Goal: Information Seeking & Learning: Learn about a topic

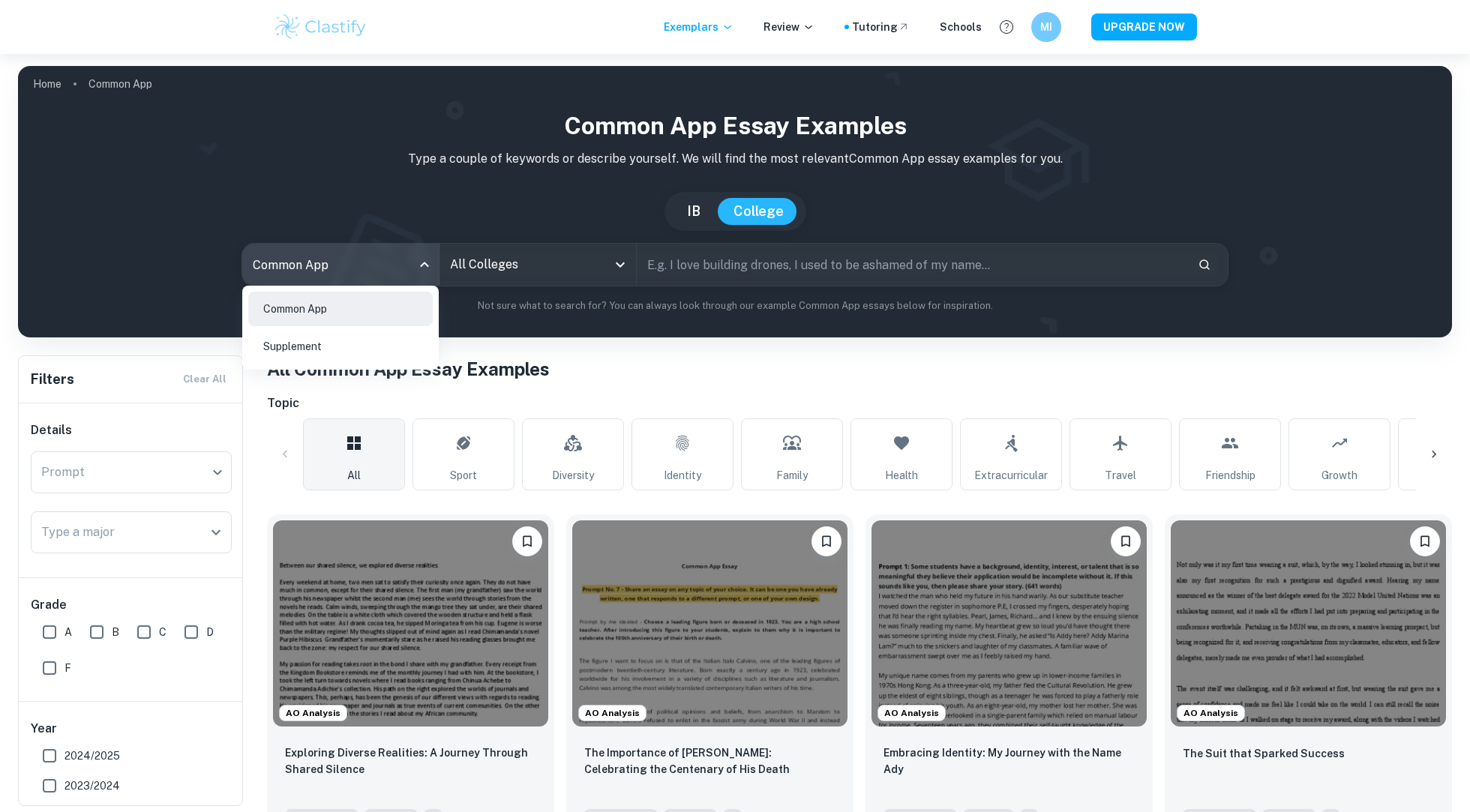
click at [509, 265] on div at bounding box center [735, 406] width 1470 height 812
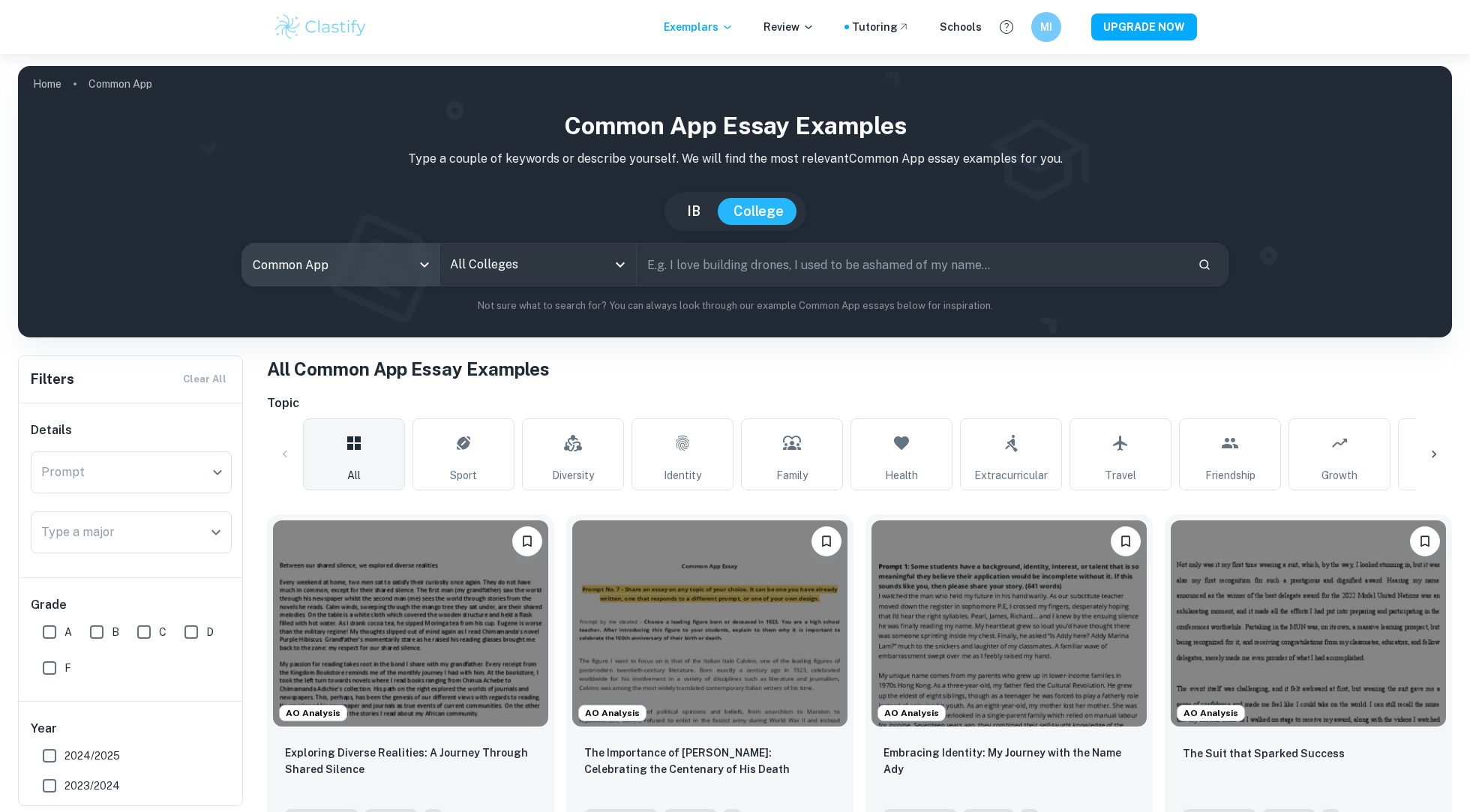
click at [608, 272] on div "All Colleges" at bounding box center [538, 264] width 197 height 42
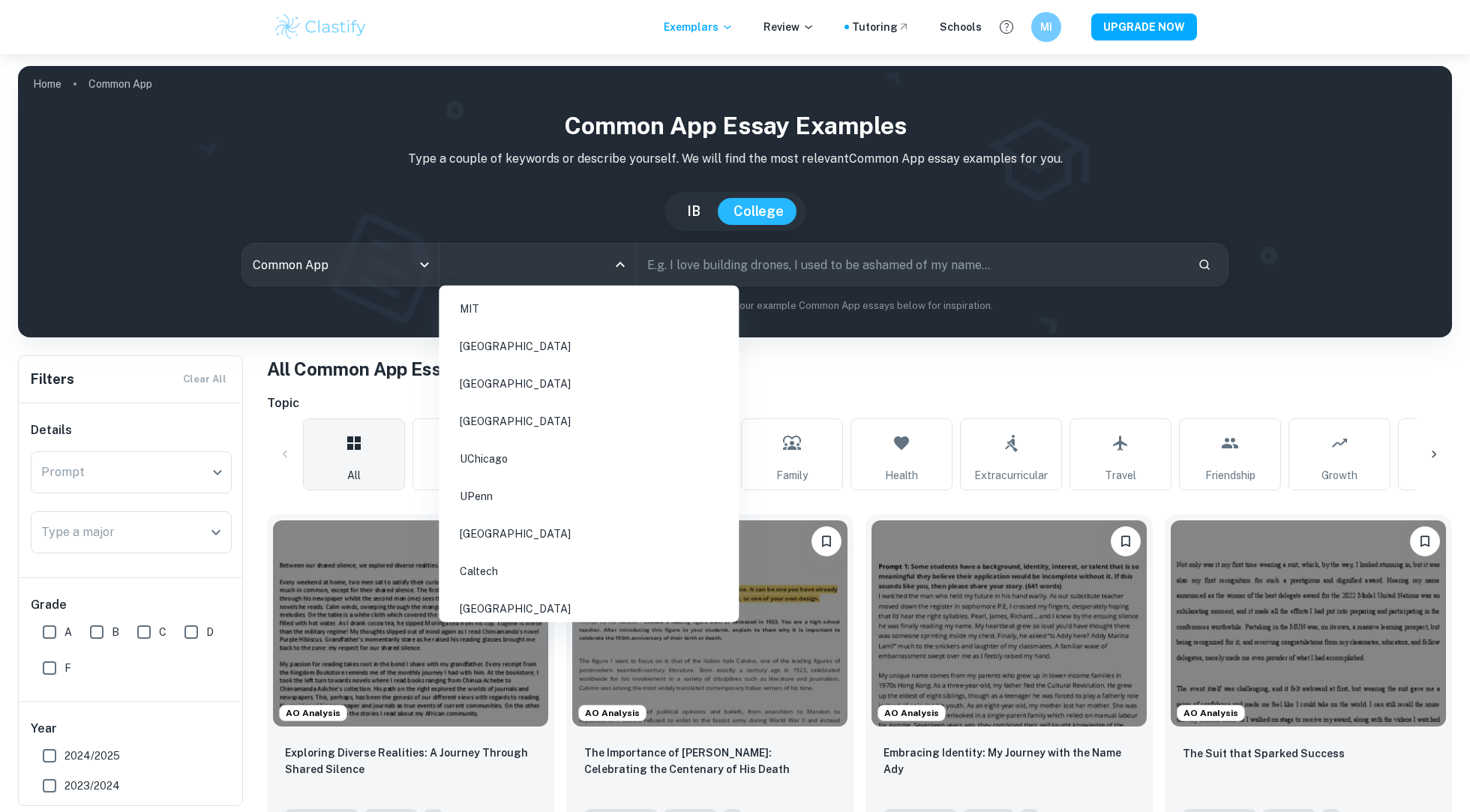
click at [715, 213] on button "IB" at bounding box center [693, 212] width 43 height 27
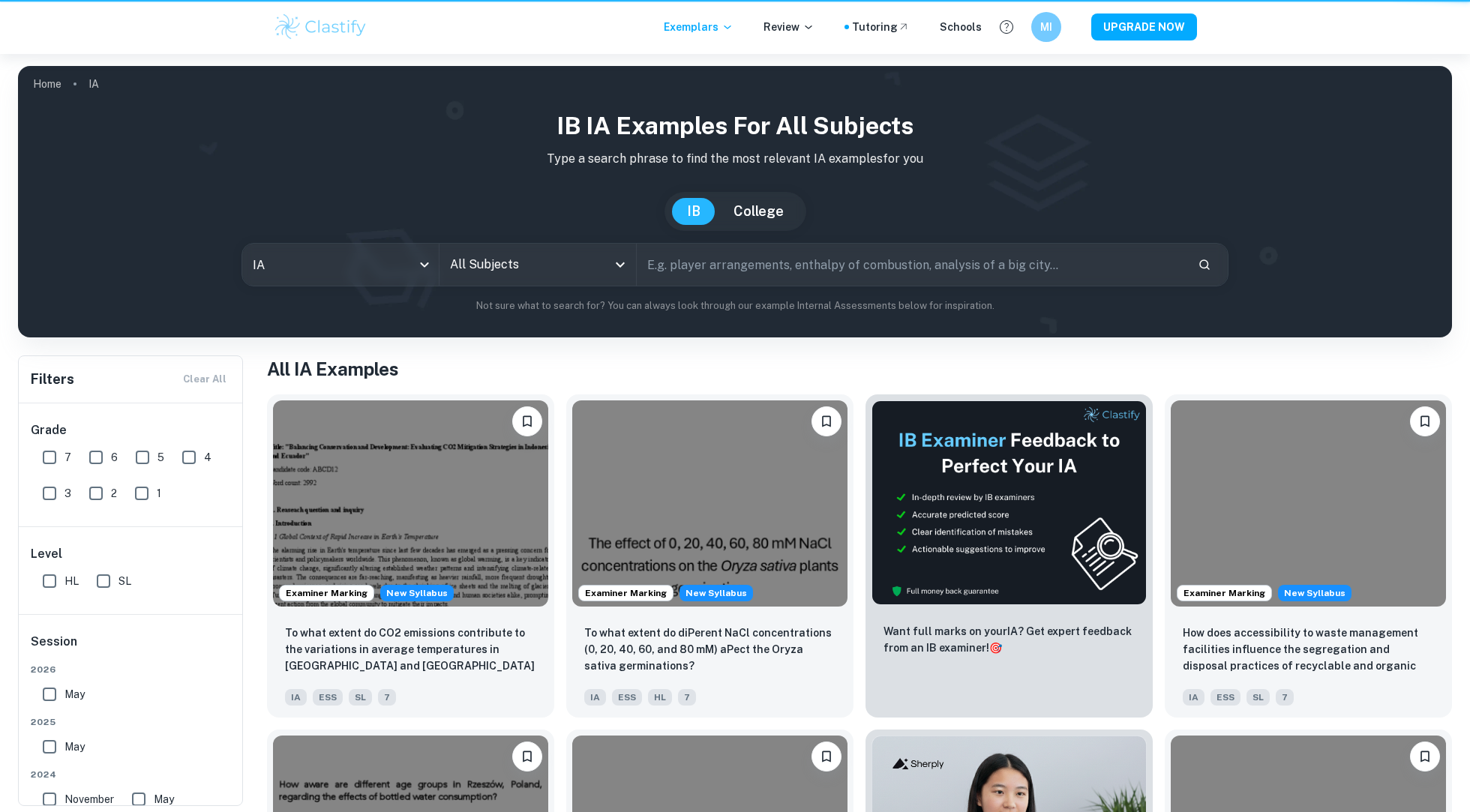
click at [696, 213] on button "IB" at bounding box center [693, 212] width 43 height 27
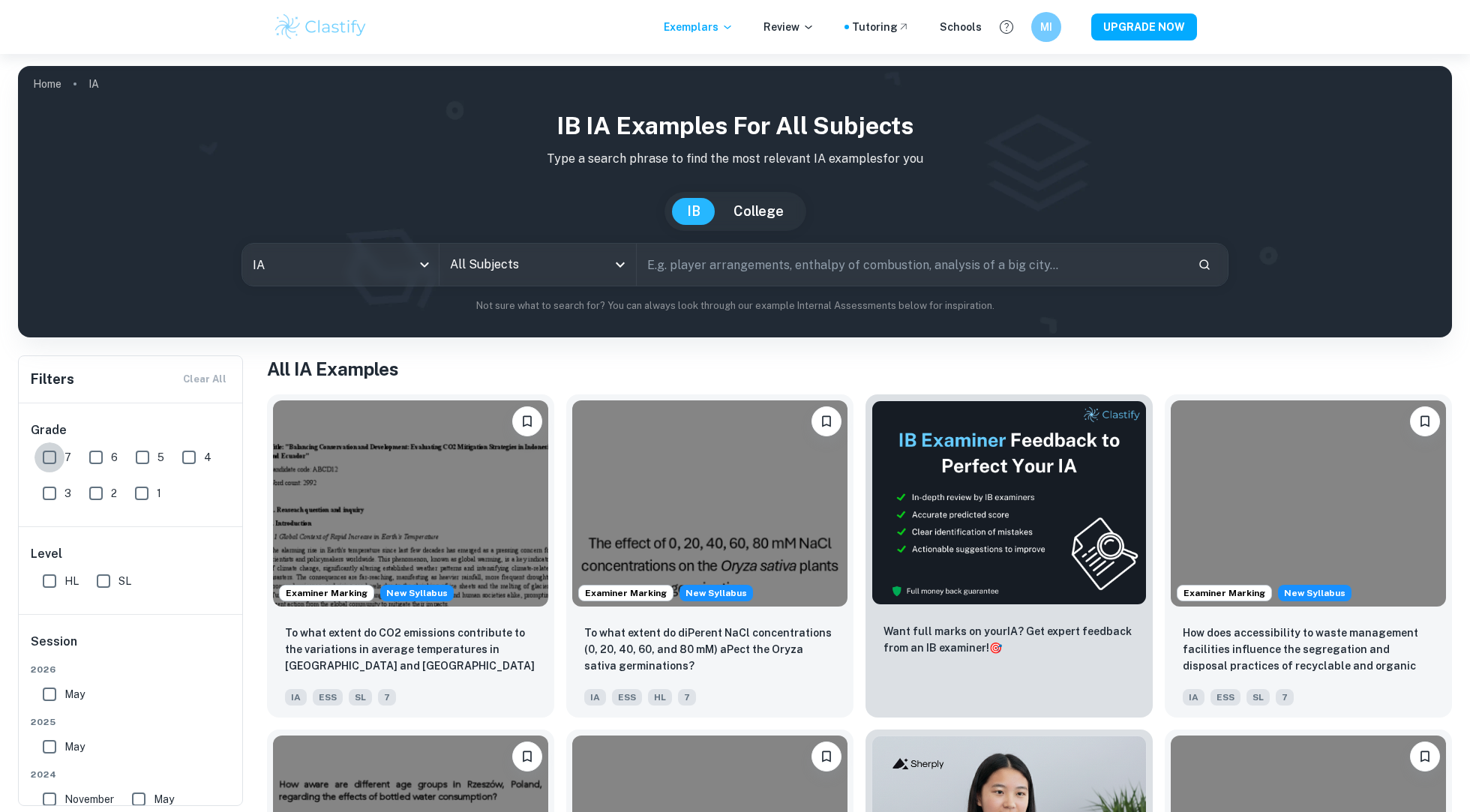
click at [48, 455] on input "7" at bounding box center [50, 457] width 30 height 30
checkbox input "true"
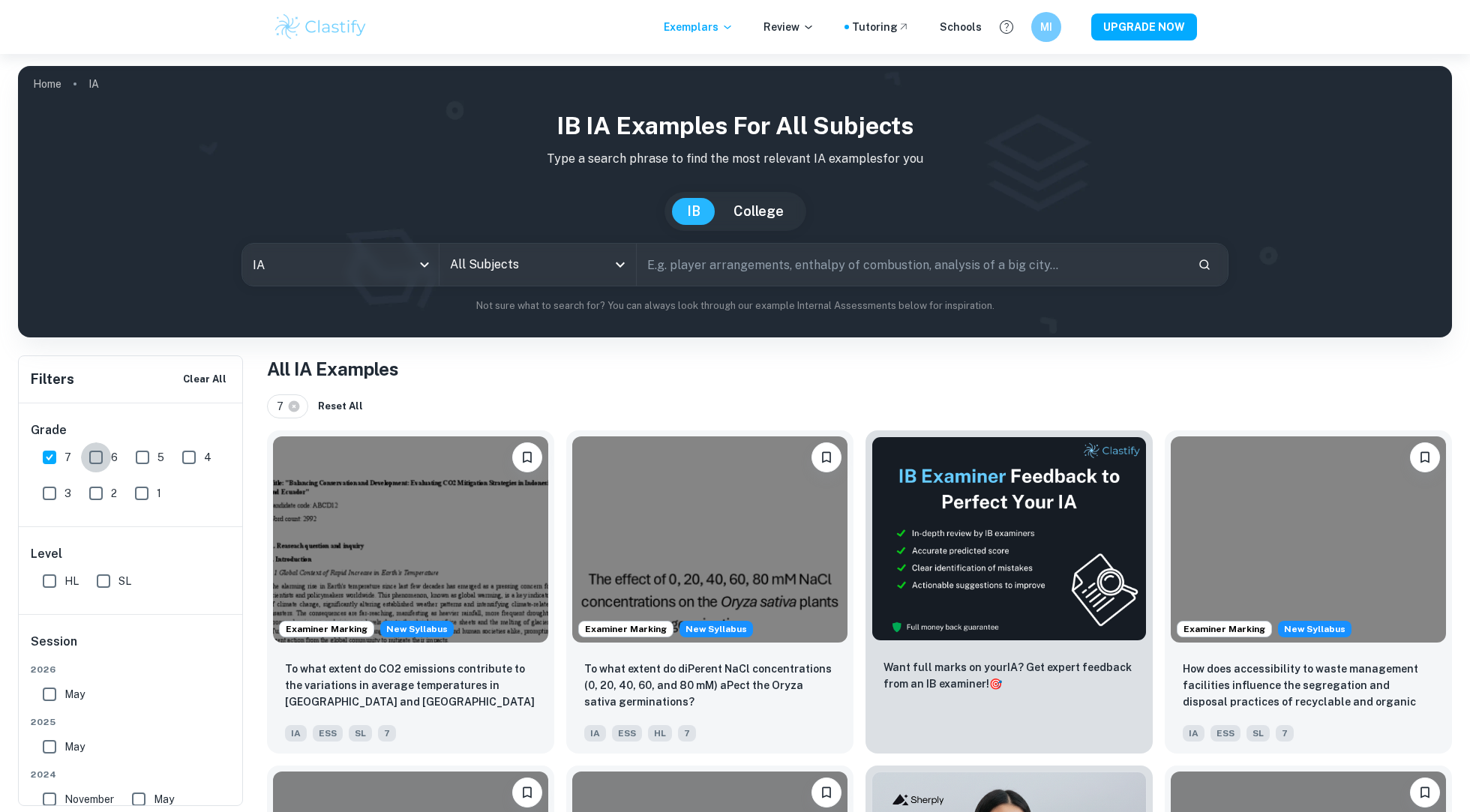
click at [98, 459] on input "6" at bounding box center [96, 457] width 30 height 30
checkbox input "true"
click at [570, 262] on input "All Subjects" at bounding box center [526, 265] width 160 height 29
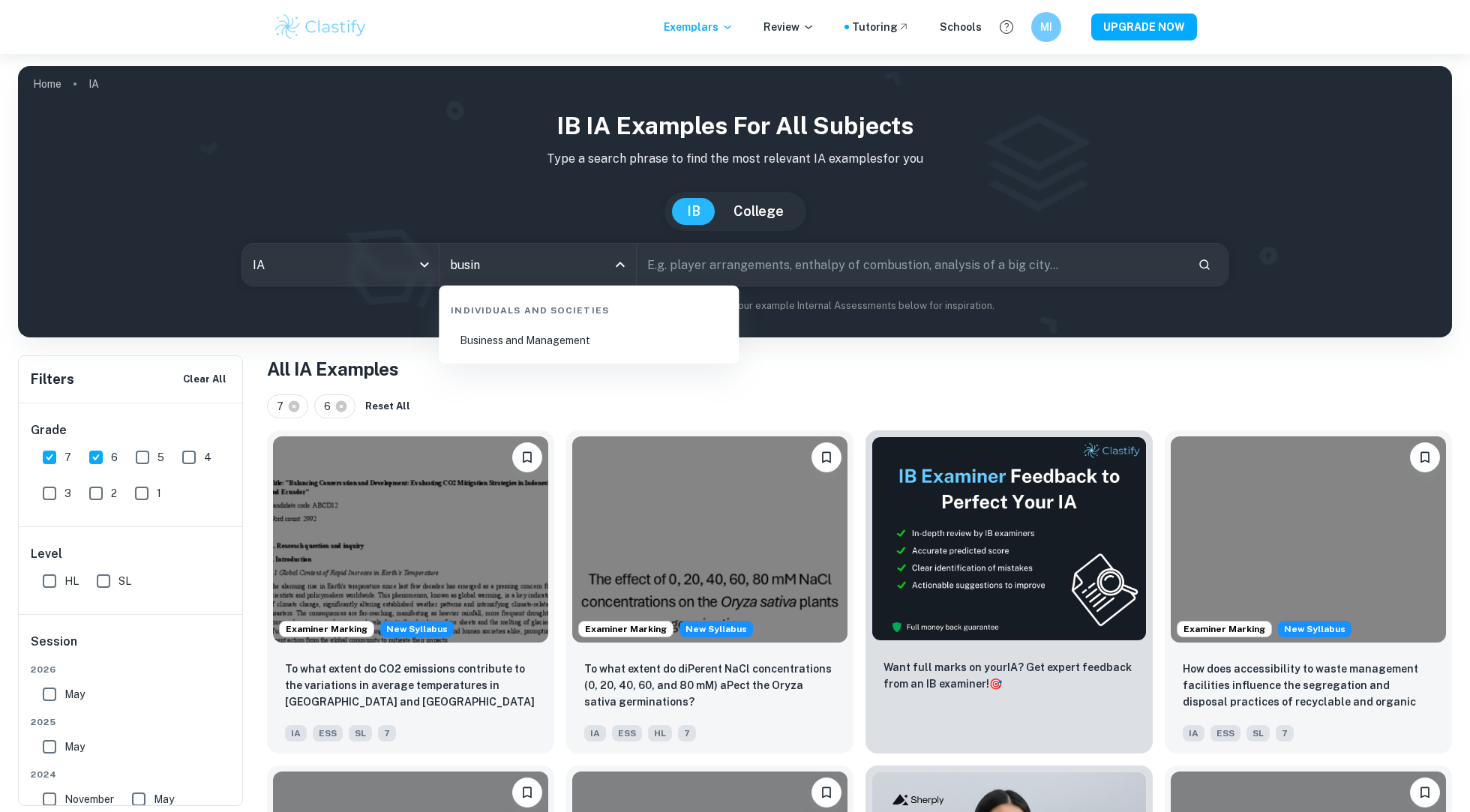
click at [524, 348] on li "Business and Management" at bounding box center [588, 341] width 288 height 35
type input "Business and Management"
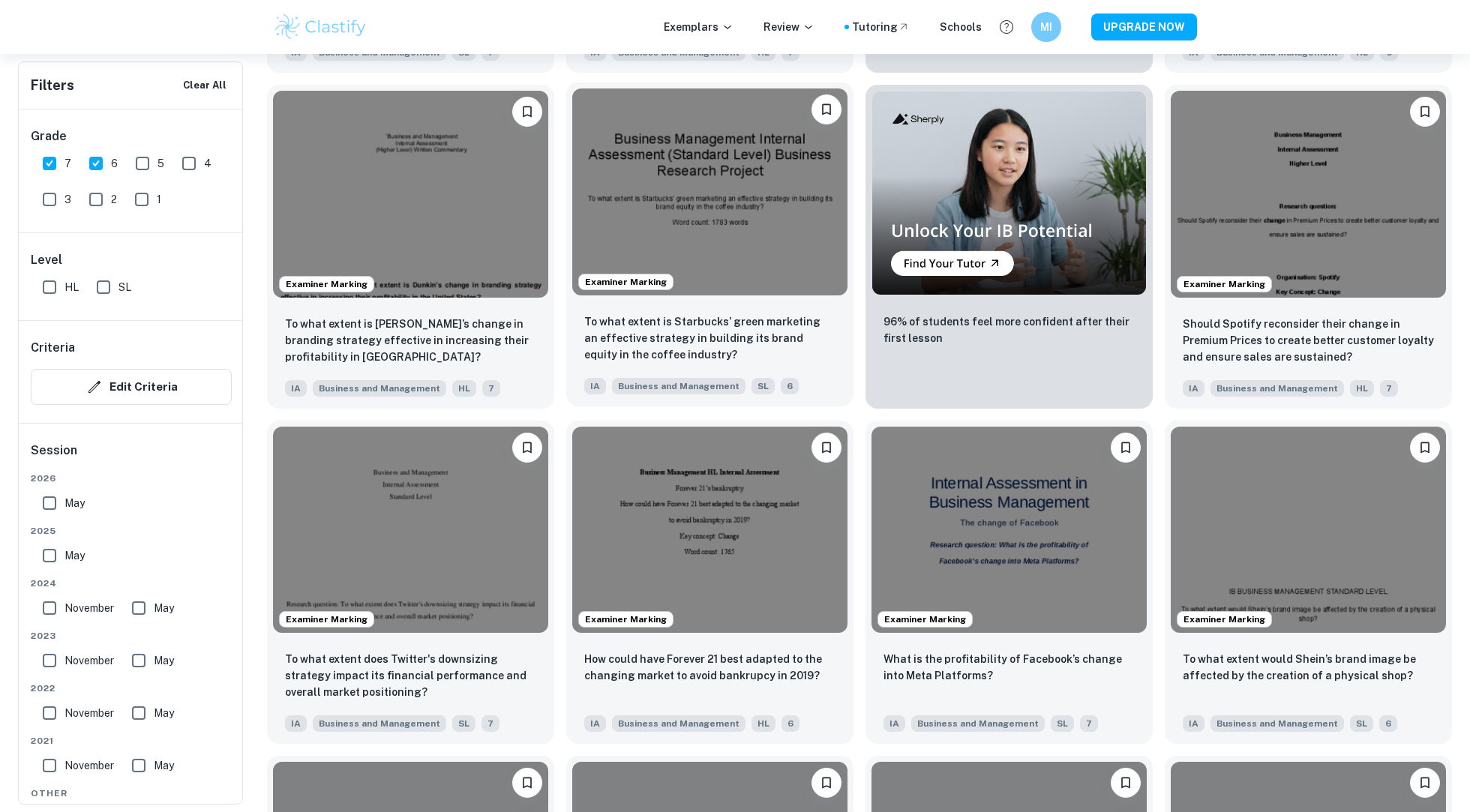
scroll to position [819, 0]
